Goal: Transaction & Acquisition: Purchase product/service

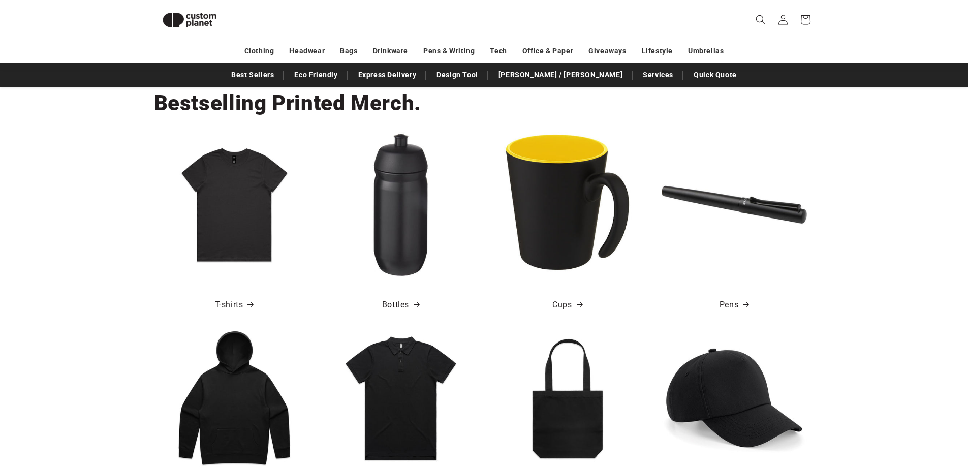
scroll to position [278, 0]
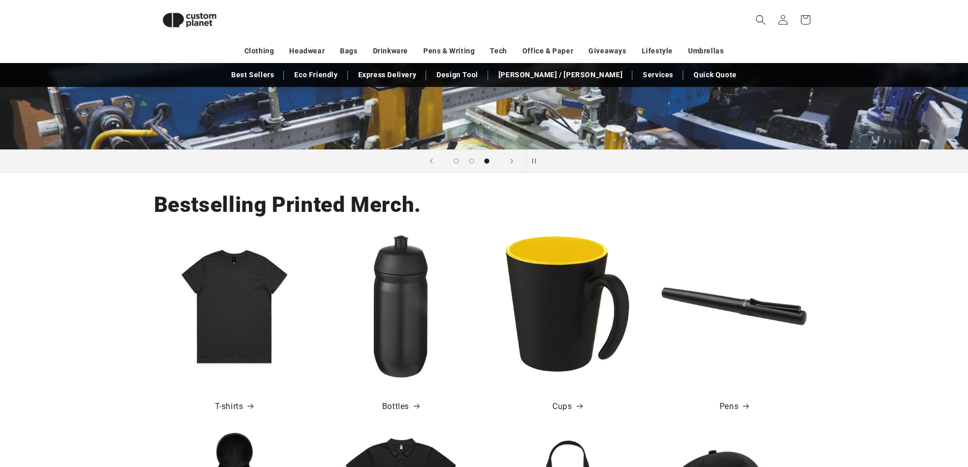
click at [250, 332] on img at bounding box center [234, 306] width 145 height 145
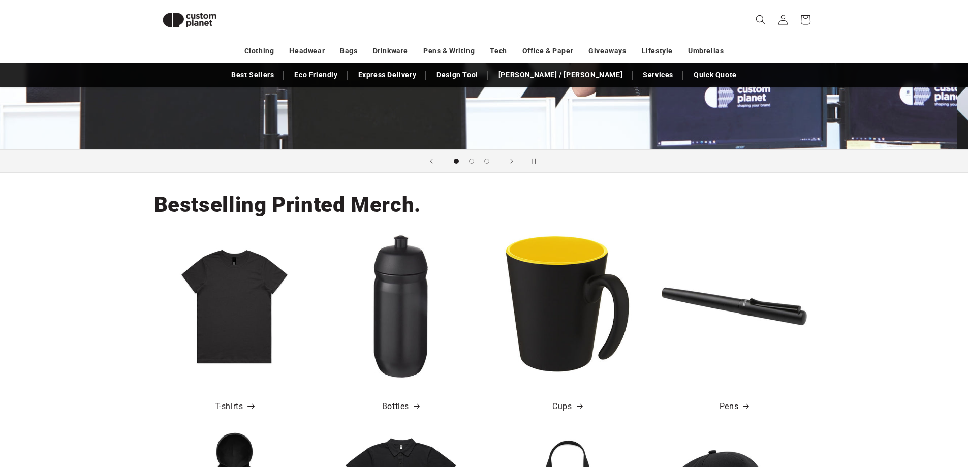
scroll to position [0, 0]
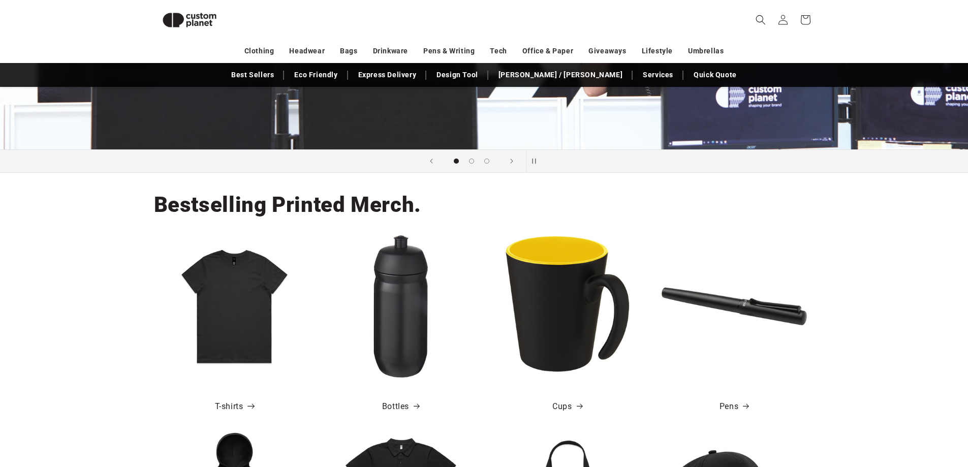
click at [227, 405] on link "T-shirts" at bounding box center [234, 406] width 39 height 15
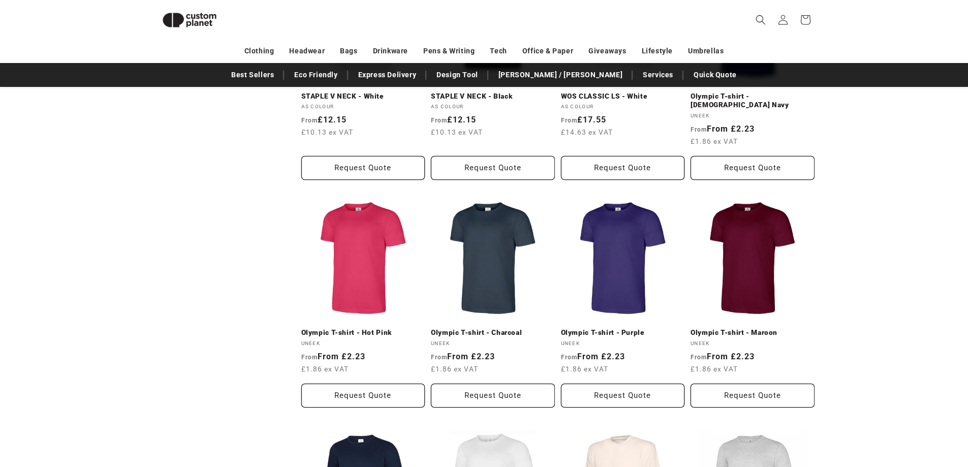
scroll to position [495, 0]
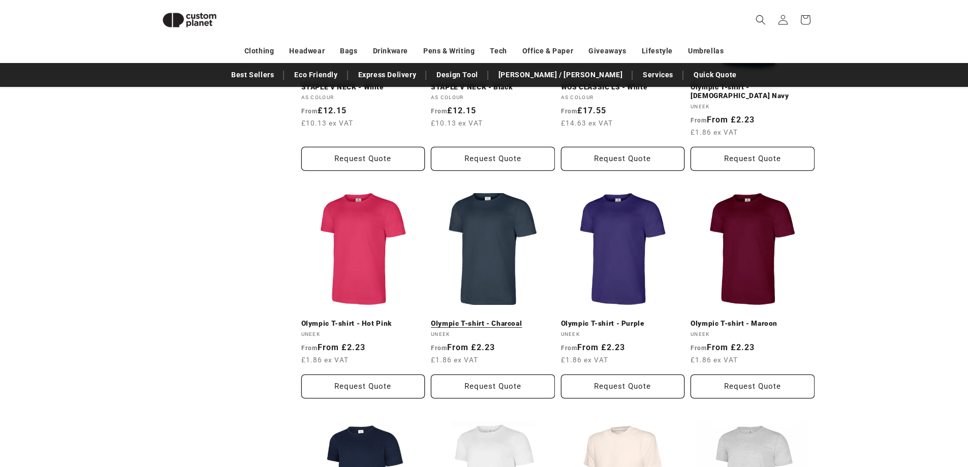
click at [480, 319] on link "Olympic T-shirt - Charcoal" at bounding box center [493, 323] width 124 height 9
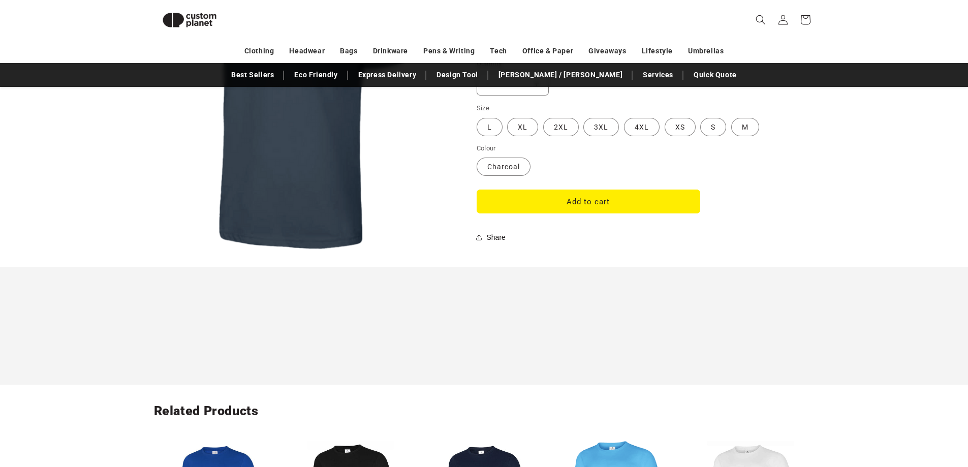
scroll to position [952, 0]
